Goal: Task Accomplishment & Management: Manage account settings

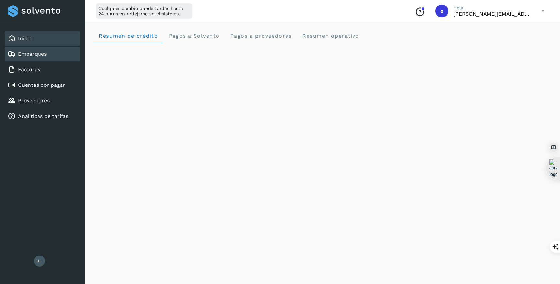
click at [50, 56] on div "Embarques" at bounding box center [43, 54] width 76 height 14
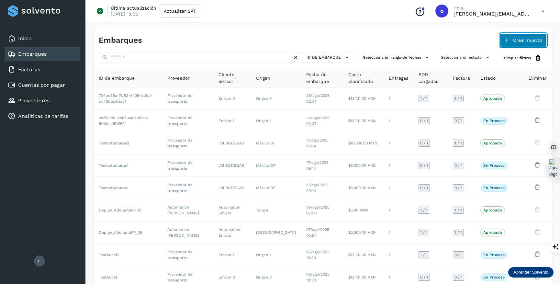
click at [527, 45] on button "Crear nuevos" at bounding box center [523, 40] width 47 height 14
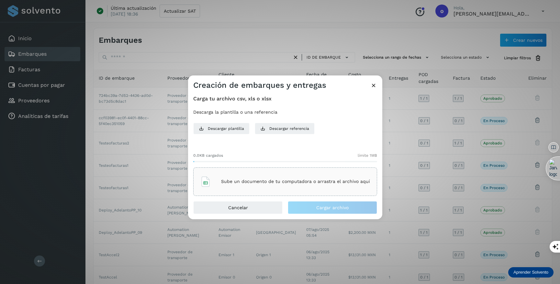
click at [301, 186] on div "Sube un documento de tu computadora o arrastra el archivo aquí" at bounding box center [285, 181] width 170 height 17
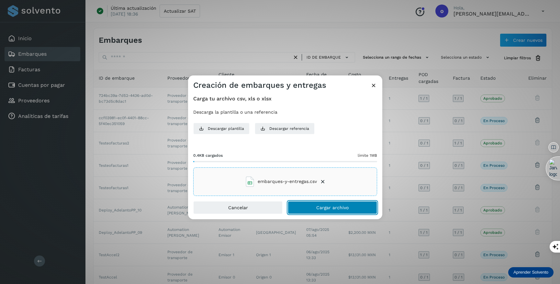
click at [366, 209] on button "Cargar archivo" at bounding box center [332, 207] width 89 height 13
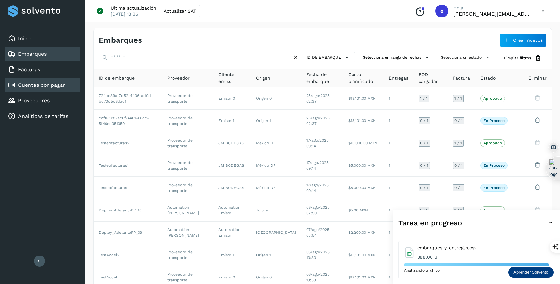
click at [50, 85] on link "Cuentas por pagar" at bounding box center [41, 85] width 47 height 6
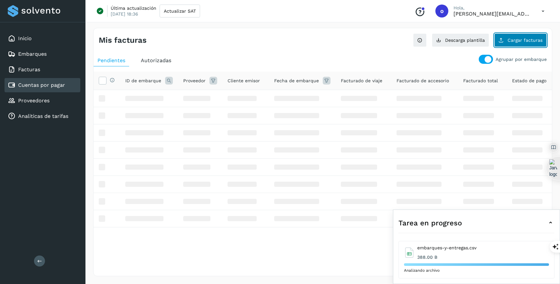
click at [536, 41] on span "Cargar facturas" at bounding box center [524, 40] width 35 height 5
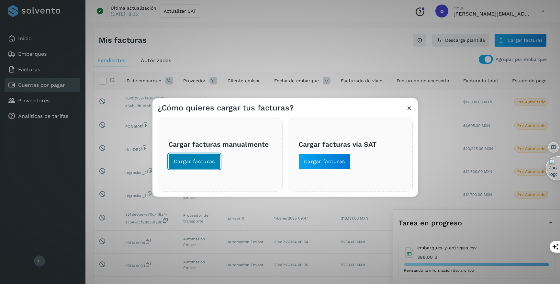
click at [205, 161] on span "Cargar facturas" at bounding box center [194, 161] width 41 height 7
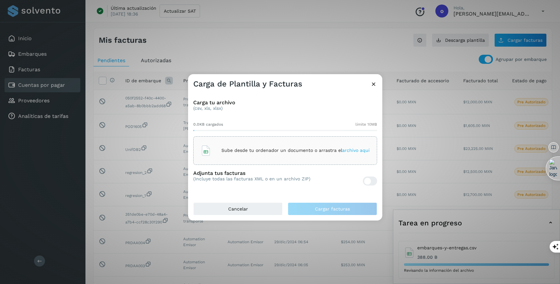
click at [358, 152] on span "archivo aquí" at bounding box center [356, 150] width 28 height 5
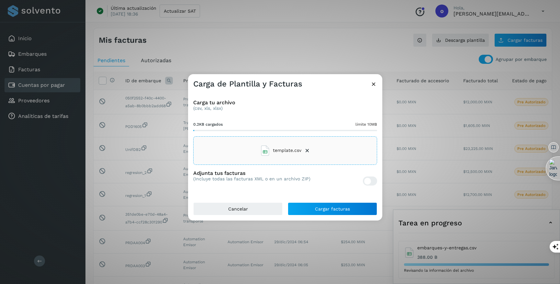
click at [369, 183] on div at bounding box center [367, 181] width 7 height 7
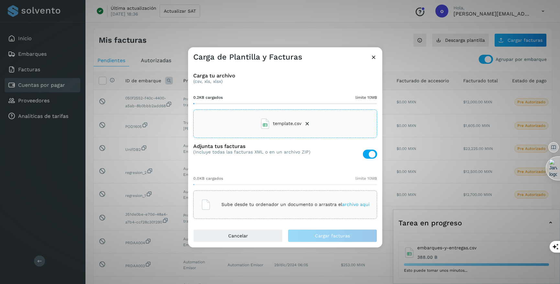
click at [361, 203] on span "archivo aquí" at bounding box center [356, 204] width 28 height 5
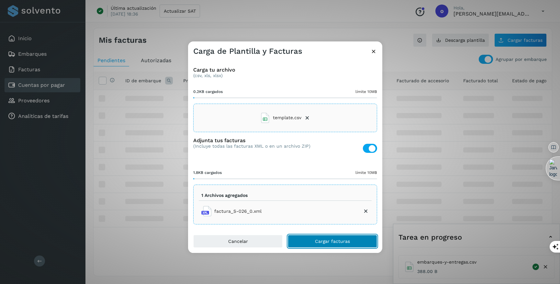
click at [333, 243] on span "Cargar facturas" at bounding box center [332, 241] width 35 height 5
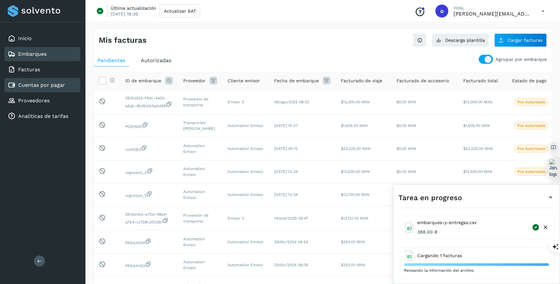
click at [53, 51] on div "Embarques" at bounding box center [43, 54] width 76 height 14
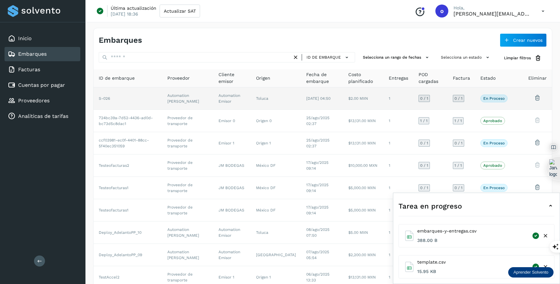
click at [335, 99] on td "[DATE] 04:50" at bounding box center [322, 98] width 42 height 22
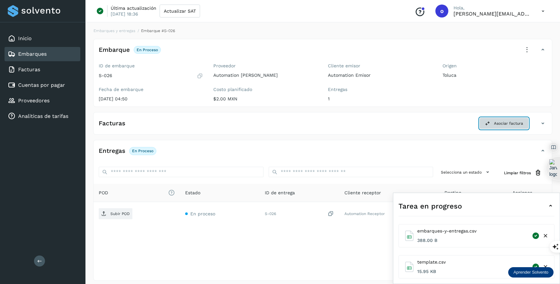
click at [488, 126] on button "Asociar factura" at bounding box center [503, 123] width 49 height 12
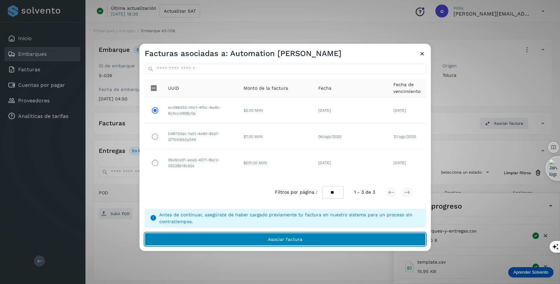
click at [256, 238] on button "Asociar factura" at bounding box center [285, 239] width 281 height 13
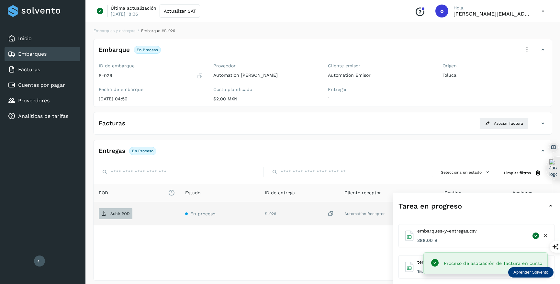
click at [110, 212] on p "Subir POD" at bounding box center [119, 213] width 19 height 5
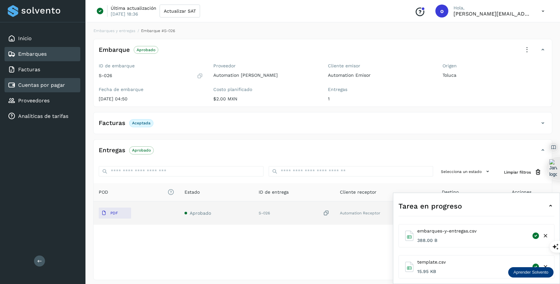
click at [58, 83] on link "Cuentas por pagar" at bounding box center [41, 85] width 47 height 6
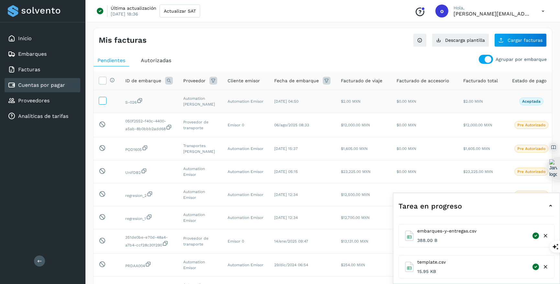
click at [105, 98] on icon at bounding box center [102, 100] width 7 height 7
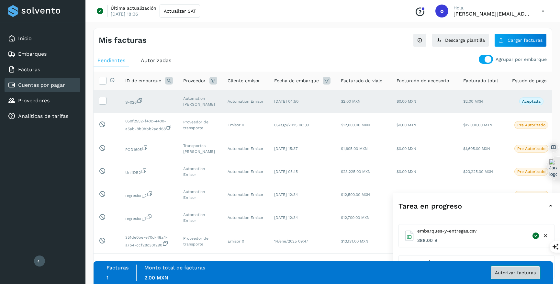
click at [515, 275] on span "Autorizar facturas" at bounding box center [515, 272] width 41 height 5
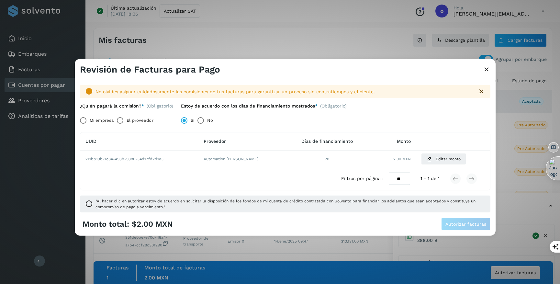
click at [141, 118] on label "El proveedor" at bounding box center [140, 120] width 27 height 13
click at [478, 224] on span "Autorizar facturas" at bounding box center [465, 224] width 41 height 5
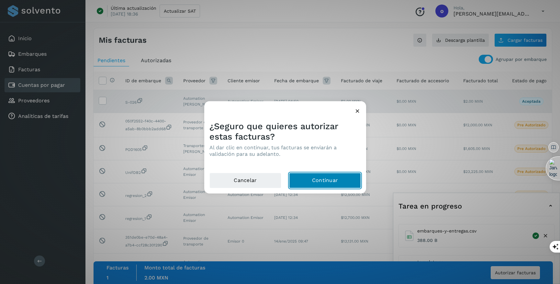
click at [345, 176] on button "Continuar" at bounding box center [325, 180] width 72 height 16
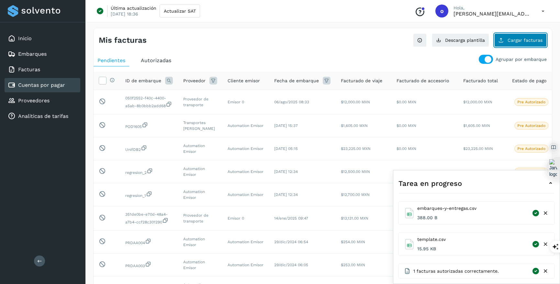
click at [532, 38] on span "Cargar facturas" at bounding box center [524, 40] width 35 height 5
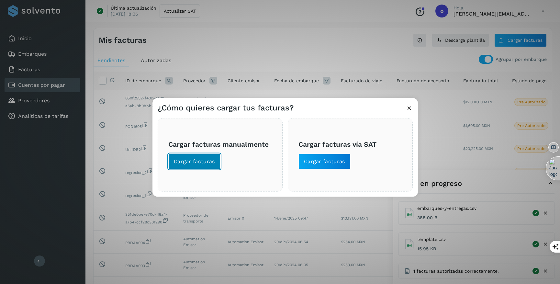
click at [210, 160] on span "Cargar facturas" at bounding box center [194, 161] width 41 height 7
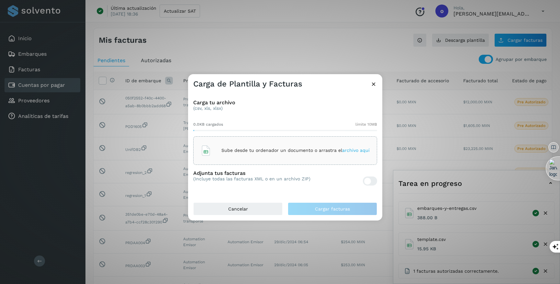
click at [349, 150] on span "archivo aquí" at bounding box center [356, 150] width 28 height 5
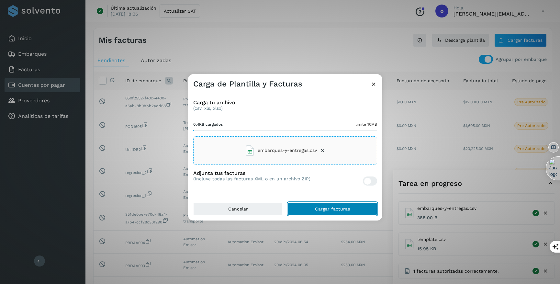
click at [345, 212] on button "Cargar facturas" at bounding box center [332, 208] width 89 height 13
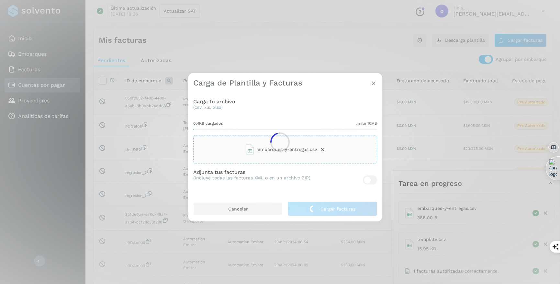
click at [321, 150] on div at bounding box center [280, 142] width 560 height 284
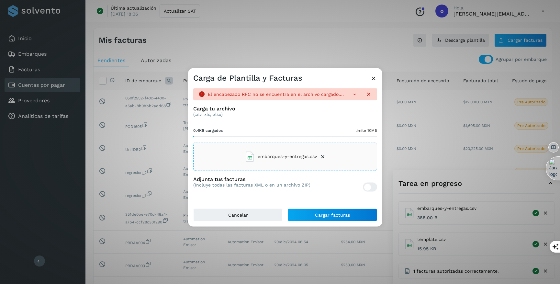
click at [322, 155] on icon at bounding box center [322, 156] width 6 height 6
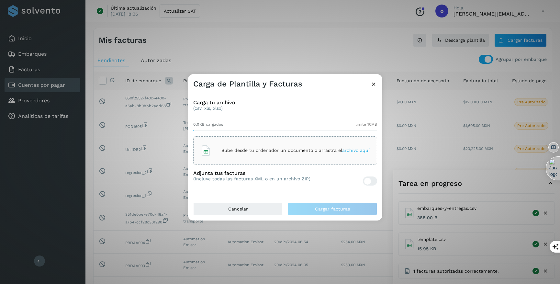
click at [360, 148] on span "archivo aquí" at bounding box center [356, 150] width 28 height 5
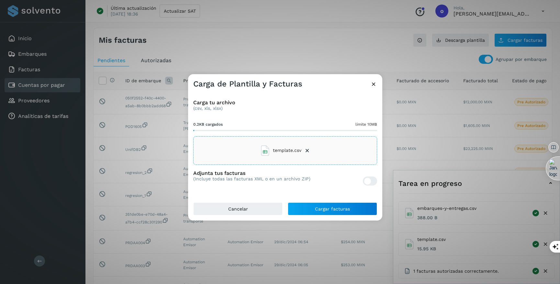
click at [371, 178] on div at bounding box center [370, 180] width 14 height 9
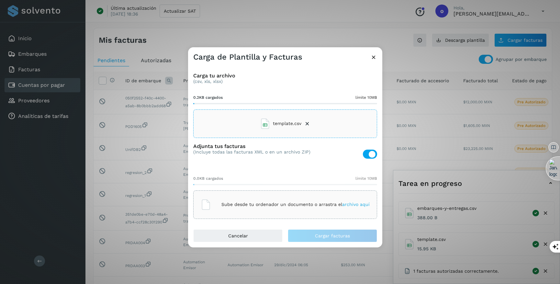
click at [349, 206] on span "archivo aquí" at bounding box center [356, 204] width 28 height 5
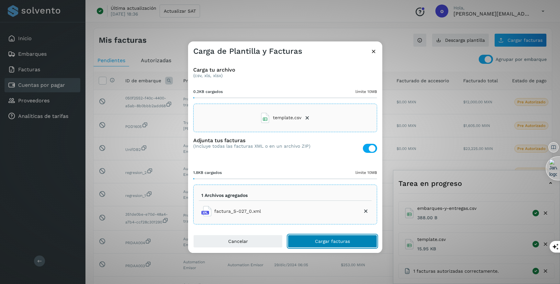
click at [344, 240] on span "Cargar facturas" at bounding box center [332, 241] width 35 height 5
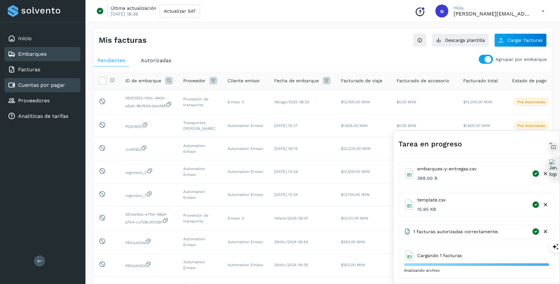
click at [37, 56] on link "Embarques" at bounding box center [32, 54] width 28 height 6
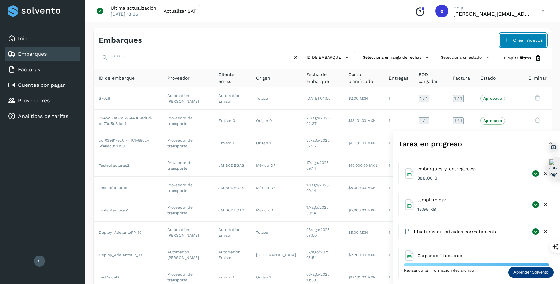
click at [527, 44] on button "Crear nuevos" at bounding box center [523, 40] width 47 height 14
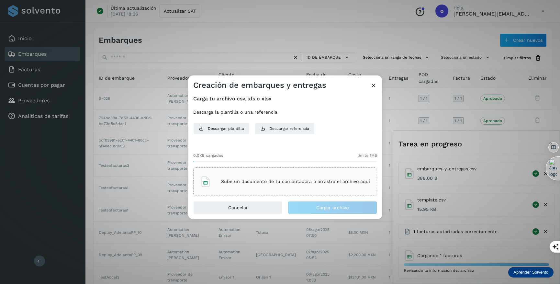
click at [287, 183] on p "Sube un documento de tu computadora o arrastra el archivo aquí" at bounding box center [295, 182] width 149 height 6
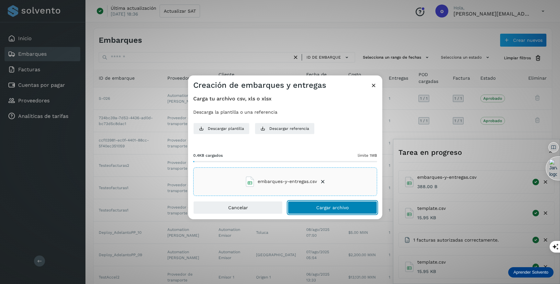
click at [357, 212] on button "Cargar archivo" at bounding box center [332, 207] width 89 height 13
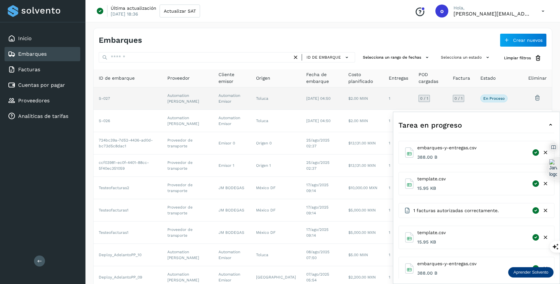
click at [136, 102] on td "S-027" at bounding box center [128, 98] width 69 height 22
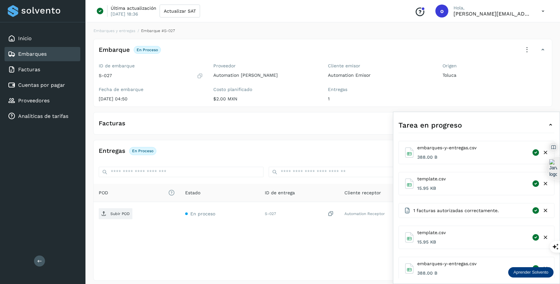
click at [551, 125] on icon at bounding box center [551, 125] width 8 height 8
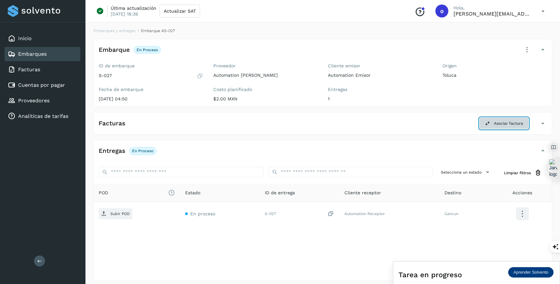
click at [515, 121] on span "Asociar factura" at bounding box center [508, 123] width 29 height 6
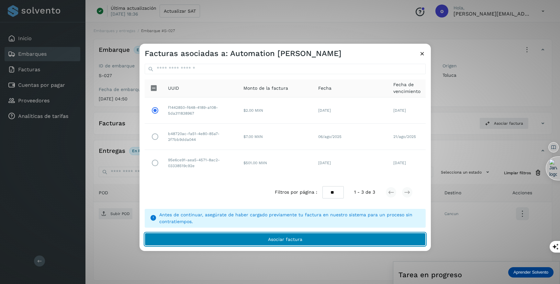
click at [200, 238] on button "Asociar factura" at bounding box center [285, 239] width 281 height 13
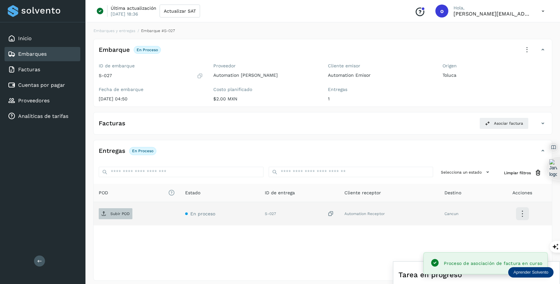
click at [121, 212] on p "Subir POD" at bounding box center [119, 213] width 19 height 5
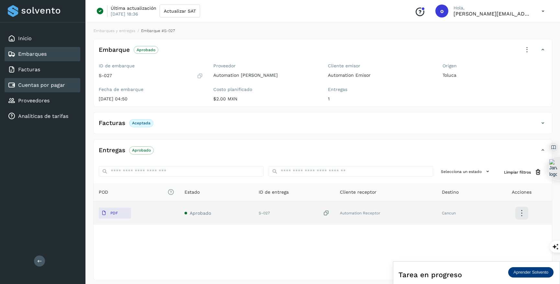
click at [59, 86] on link "Cuentas por pagar" at bounding box center [41, 85] width 47 height 6
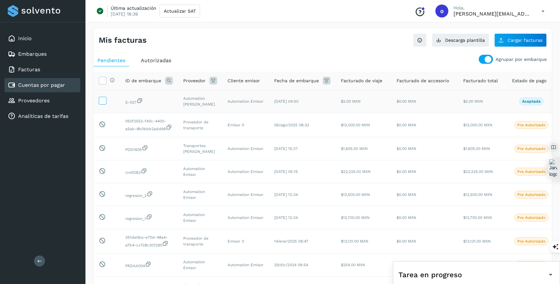
click at [100, 101] on icon at bounding box center [102, 100] width 7 height 7
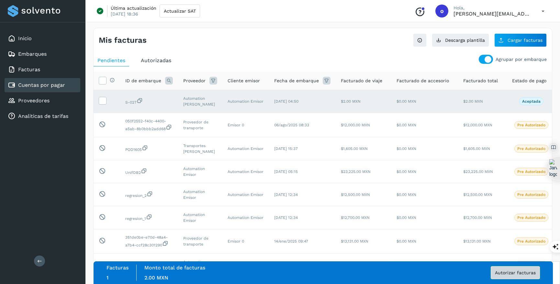
click at [517, 271] on span "Autorizar facturas" at bounding box center [515, 272] width 41 height 5
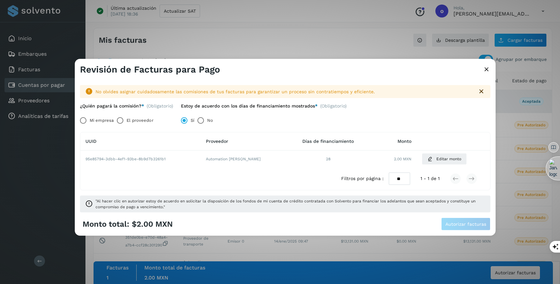
click at [143, 114] on label "El proveedor" at bounding box center [140, 120] width 27 height 13
click at [481, 224] on span "Autorizar facturas" at bounding box center [465, 224] width 41 height 5
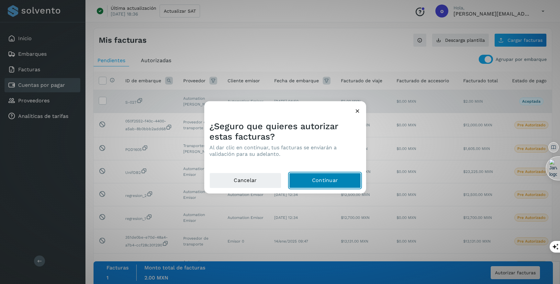
click at [326, 179] on button "Continuar" at bounding box center [325, 180] width 72 height 16
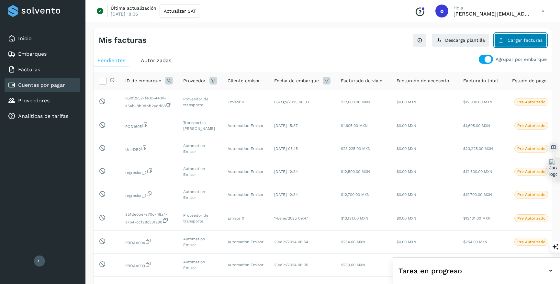
click at [514, 42] on span "Cargar facturas" at bounding box center [524, 40] width 35 height 5
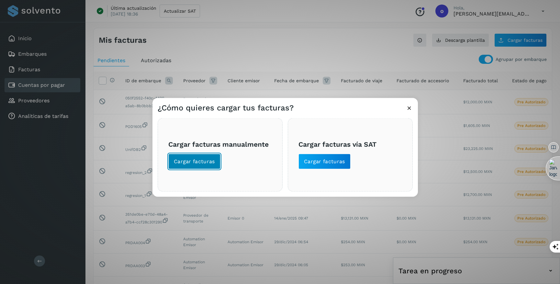
click at [203, 159] on span "Cargar facturas" at bounding box center [194, 161] width 41 height 7
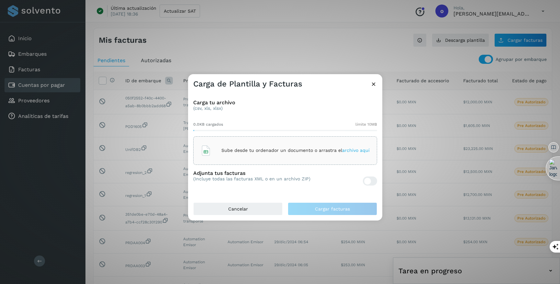
click at [353, 151] on span "archivo aquí" at bounding box center [356, 150] width 28 height 5
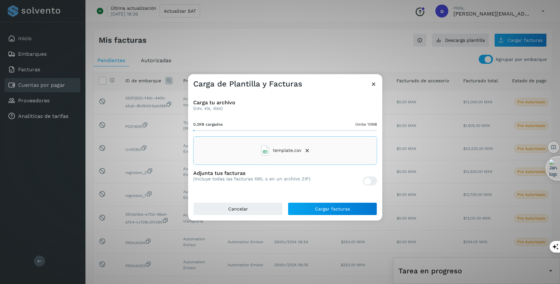
click at [372, 182] on div at bounding box center [370, 180] width 14 height 9
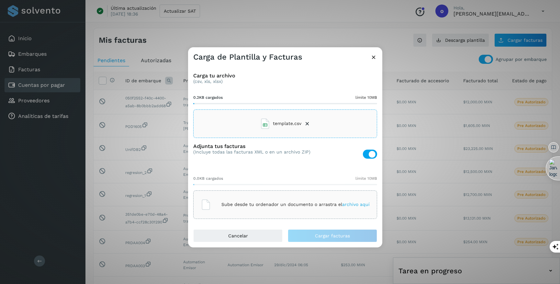
click at [351, 204] on span "archivo aquí" at bounding box center [356, 204] width 28 height 5
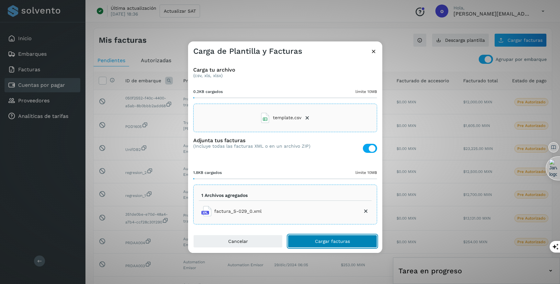
click at [347, 238] on button "Cargar facturas" at bounding box center [332, 241] width 89 height 13
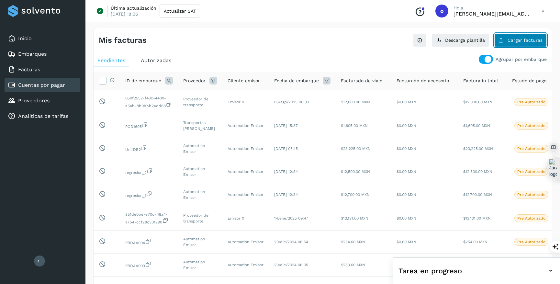
click at [521, 43] on button "Cargar facturas" at bounding box center [520, 40] width 52 height 14
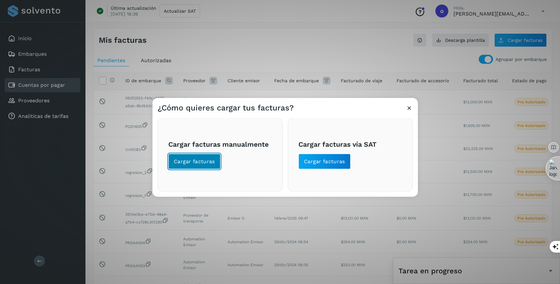
click at [208, 158] on span "Cargar facturas" at bounding box center [194, 161] width 41 height 7
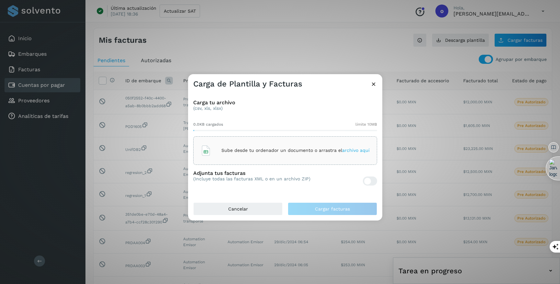
click at [359, 146] on div "Sube desde tu ordenador un documento o arrastra el archivo aquí" at bounding box center [285, 150] width 169 height 17
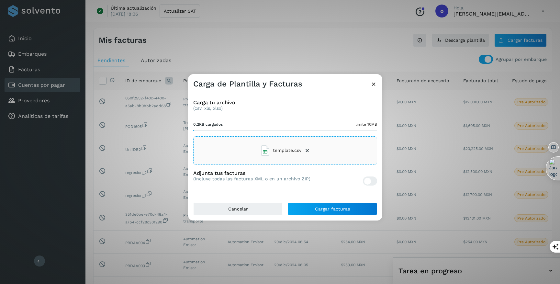
click at [366, 183] on div at bounding box center [367, 181] width 7 height 7
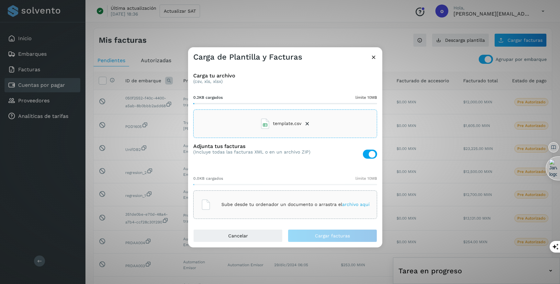
click at [346, 207] on p "Sube desde tu ordenador un documento o arrastra el archivo aquí" at bounding box center [295, 205] width 148 height 6
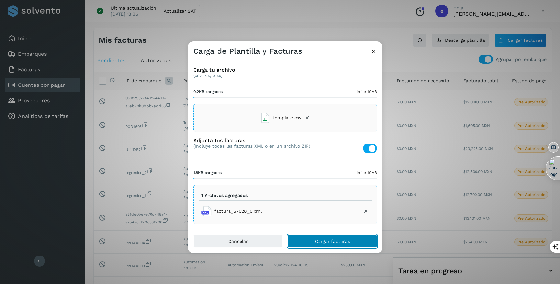
click at [353, 246] on button "Cargar facturas" at bounding box center [332, 241] width 89 height 13
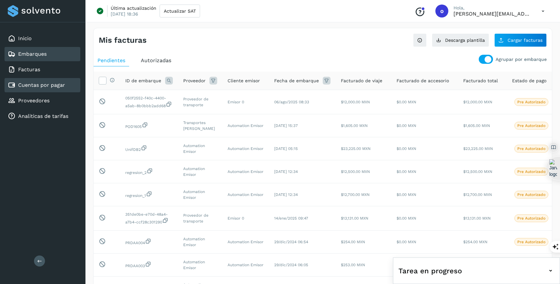
click at [50, 51] on div "Embarques" at bounding box center [43, 54] width 76 height 14
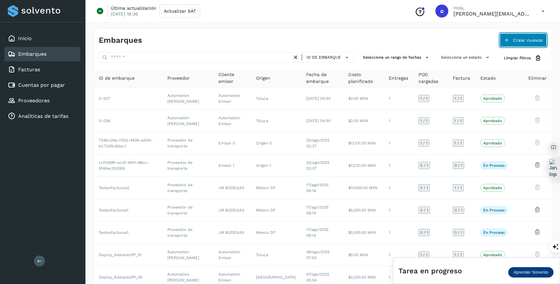
click at [510, 45] on button "Crear nuevos" at bounding box center [523, 40] width 47 height 14
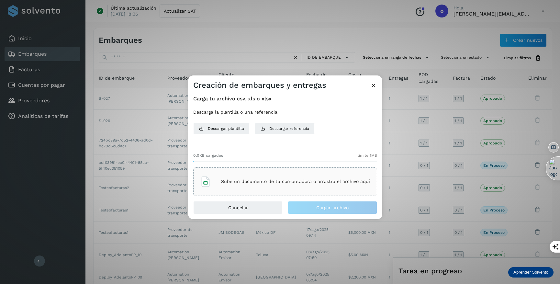
click at [281, 183] on p "Sube un documento de tu computadora o arrastra el archivo aquí" at bounding box center [295, 182] width 149 height 6
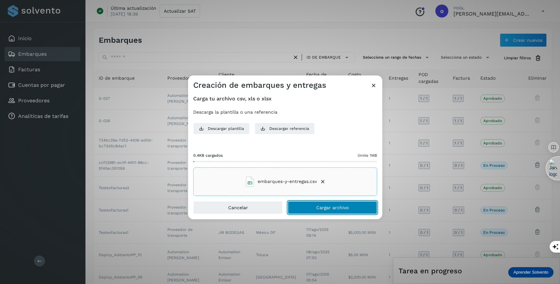
click at [347, 213] on button "Cargar archivo" at bounding box center [332, 207] width 89 height 13
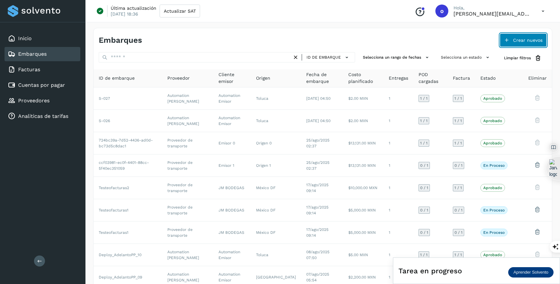
click at [523, 38] on span "Crear nuevos" at bounding box center [527, 40] width 29 height 5
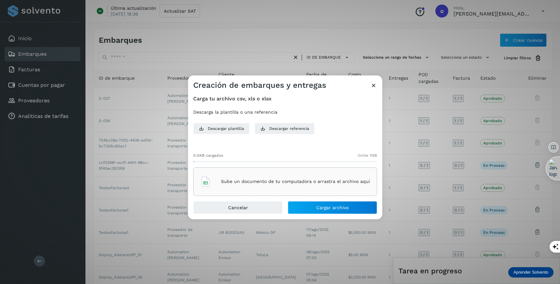
click at [349, 182] on p "Sube un documento de tu computadora o arrastra el archivo aquí" at bounding box center [295, 182] width 149 height 6
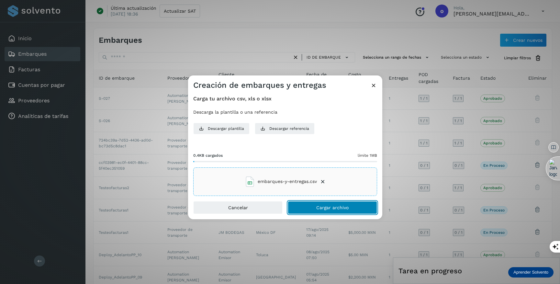
click at [342, 205] on span "Cargar archivo" at bounding box center [332, 207] width 32 height 5
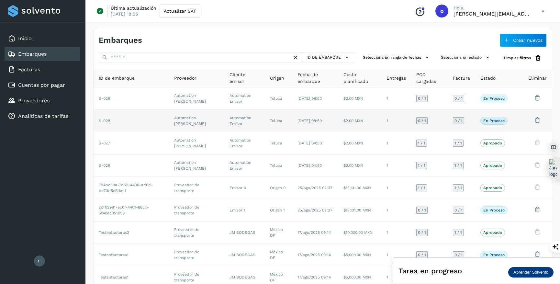
click at [370, 119] on td "$2.00 MXN" at bounding box center [359, 121] width 43 height 22
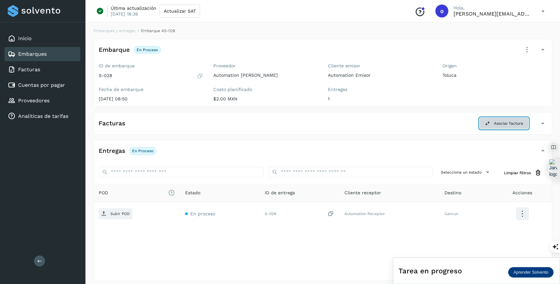
click at [514, 122] on span "Asociar factura" at bounding box center [508, 123] width 29 height 6
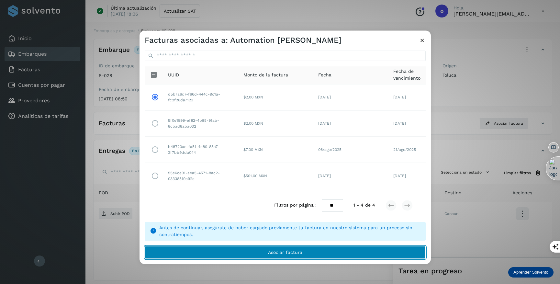
click at [252, 251] on button "Asociar factura" at bounding box center [285, 252] width 281 height 13
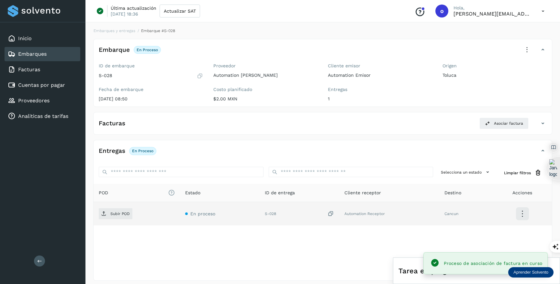
click at [119, 206] on td "Subir POD" at bounding box center [137, 213] width 86 height 23
click at [117, 213] on p "Subir POD" at bounding box center [119, 213] width 19 height 5
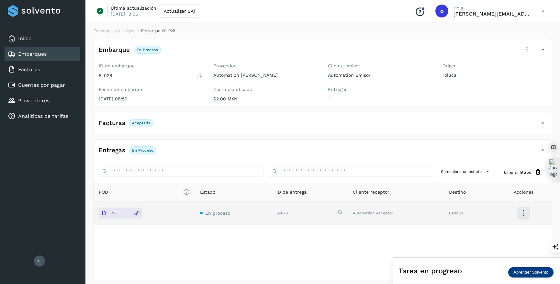
click at [63, 54] on div "Embarques" at bounding box center [43, 54] width 76 height 14
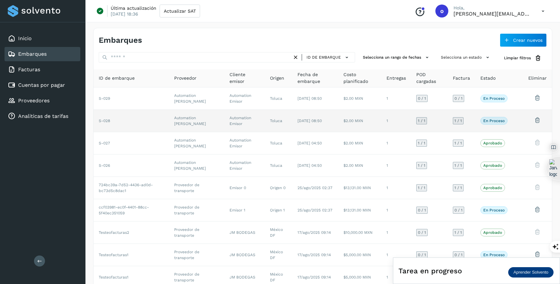
click at [350, 119] on td "$2.00 MXN" at bounding box center [359, 121] width 43 height 22
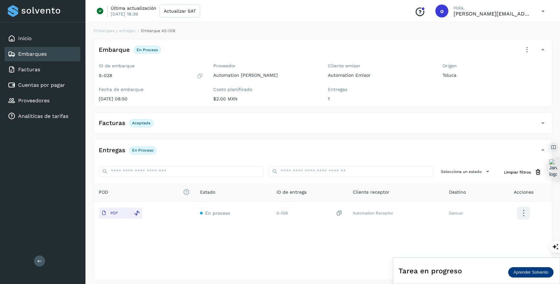
click at [55, 55] on div "Embarques" at bounding box center [43, 54] width 76 height 14
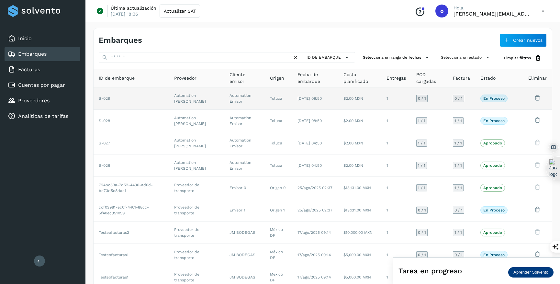
click at [292, 98] on td "[DATE] 08:50" at bounding box center [315, 98] width 46 height 22
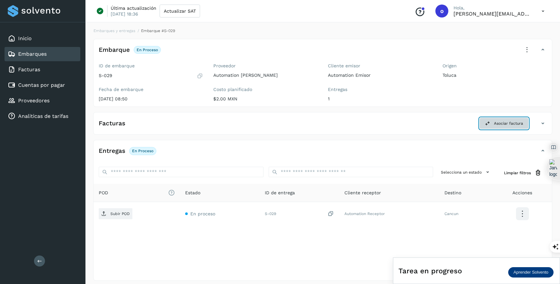
click at [516, 121] on span "Asociar factura" at bounding box center [508, 123] width 29 height 6
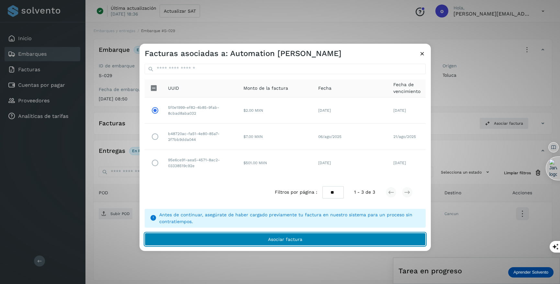
click at [258, 243] on button "Asociar factura" at bounding box center [285, 239] width 281 height 13
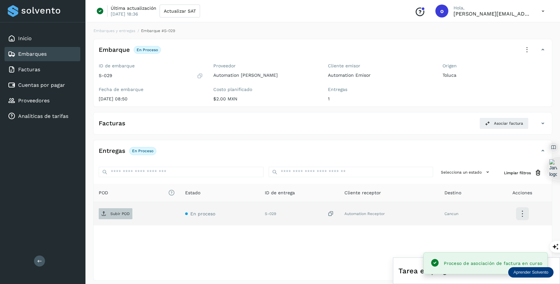
click at [117, 217] on span "Subir POD" at bounding box center [116, 213] width 34 height 10
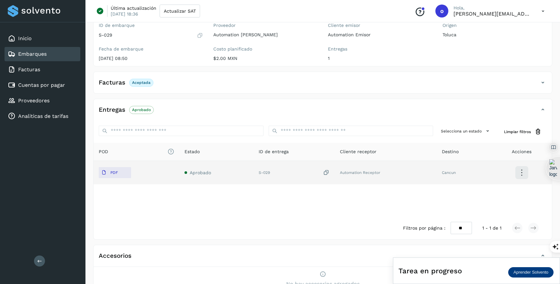
scroll to position [57, 0]
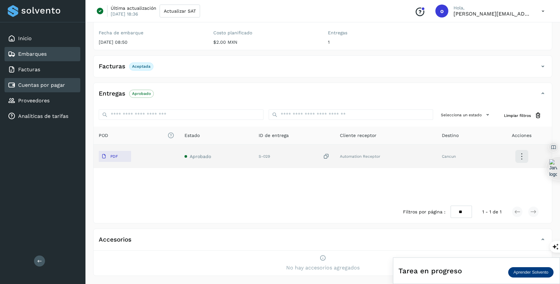
click at [28, 88] on div "Cuentas por pagar" at bounding box center [36, 85] width 57 height 8
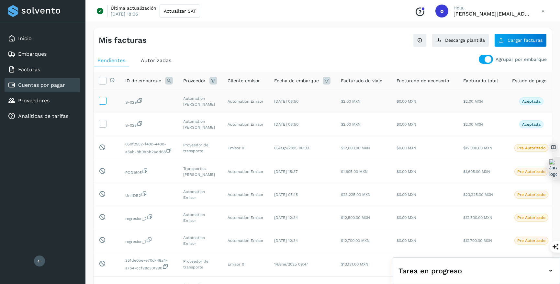
click at [100, 101] on icon at bounding box center [102, 100] width 7 height 7
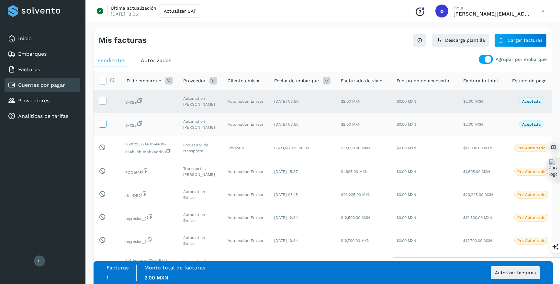
click at [101, 121] on icon at bounding box center [102, 123] width 7 height 7
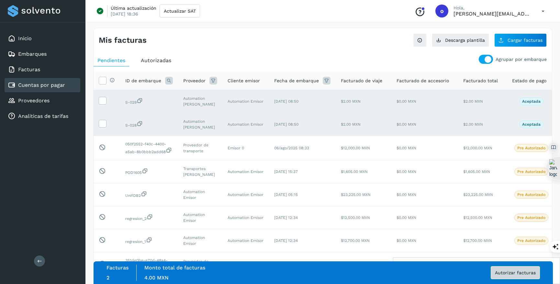
click at [501, 271] on span "Autorizar facturas" at bounding box center [515, 272] width 41 height 5
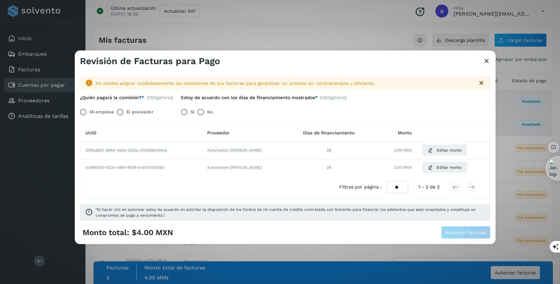
click at [488, 64] on icon at bounding box center [486, 61] width 8 height 7
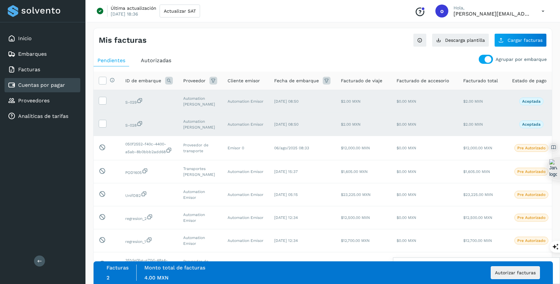
click at [327, 48] on div "Mis facturas Ver instrucciones para cargar Facturas Descarga plantilla Cargar f…" at bounding box center [322, 193] width 459 height 331
click at [508, 271] on span "Autorizar facturas" at bounding box center [515, 272] width 41 height 5
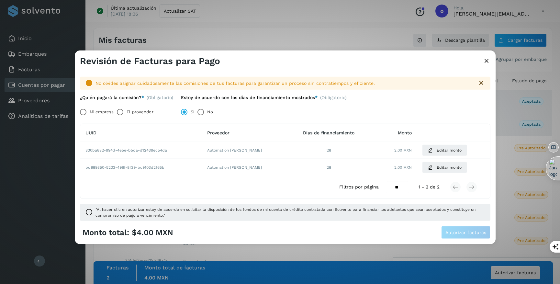
click at [135, 111] on label "El proveedor" at bounding box center [140, 111] width 27 height 13
click at [466, 236] on button "Autorizar facturas" at bounding box center [465, 232] width 49 height 13
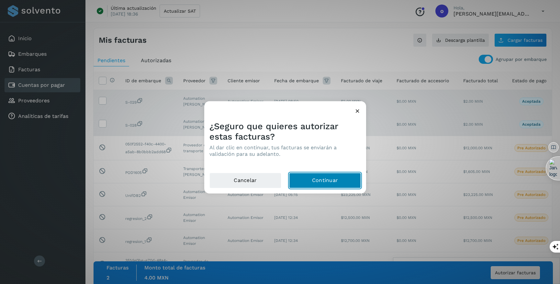
click at [319, 184] on button "Continuar" at bounding box center [325, 180] width 72 height 16
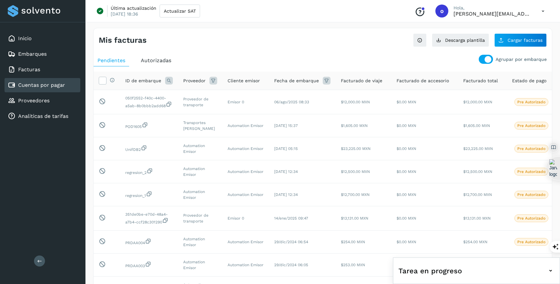
click at [541, 12] on icon at bounding box center [542, 11] width 13 height 13
click at [518, 41] on div "Cerrar sesión" at bounding box center [510, 42] width 77 height 12
